Goal: Check status: Check status

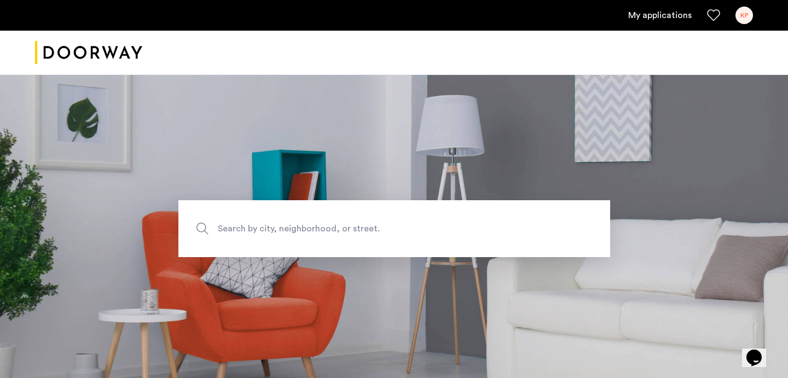
click at [654, 16] on link "My applications" at bounding box center [661, 15] width 64 height 13
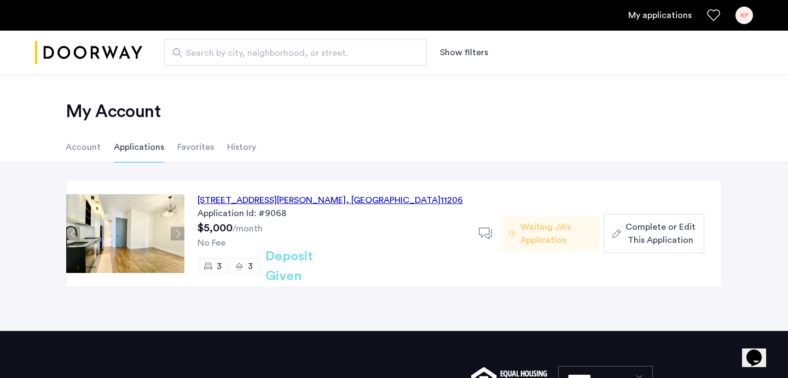
click at [249, 209] on div "Application Id: #9068" at bounding box center [332, 213] width 268 height 13
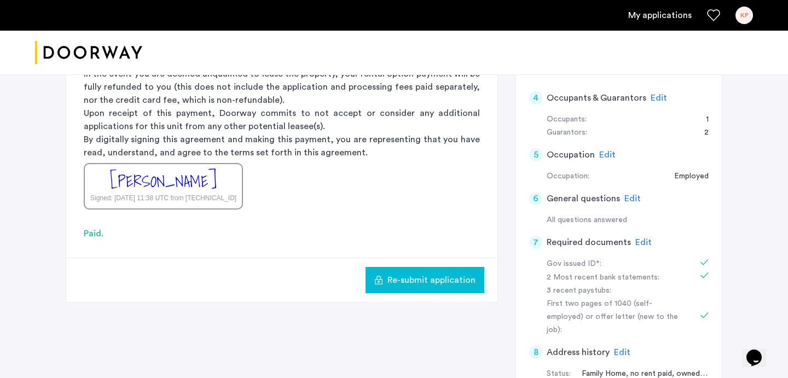
scroll to position [209, 0]
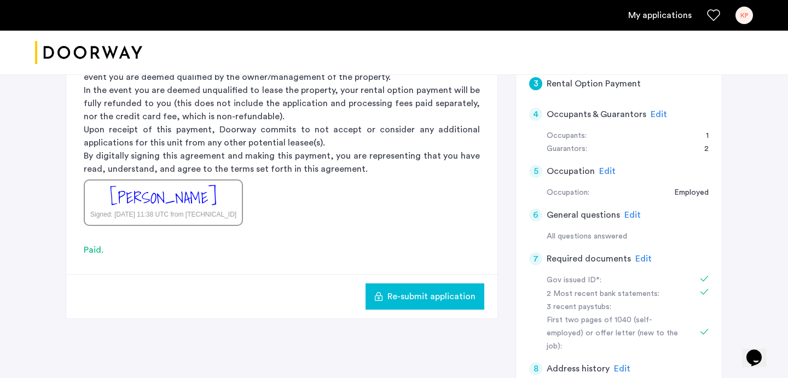
click at [655, 115] on span "Edit" at bounding box center [659, 114] width 16 height 9
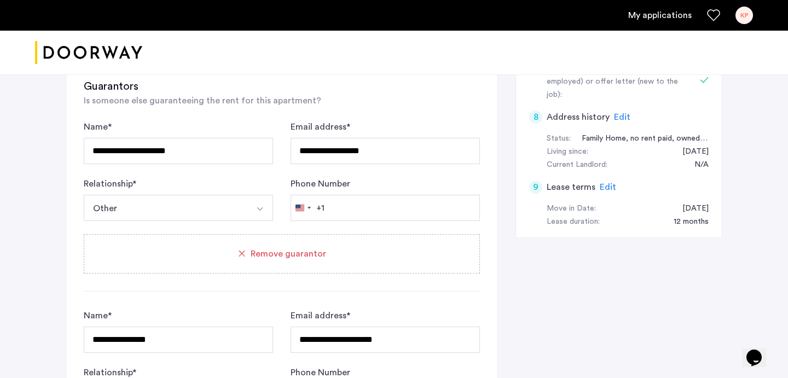
scroll to position [462, 0]
